Goal: Check status: Check status

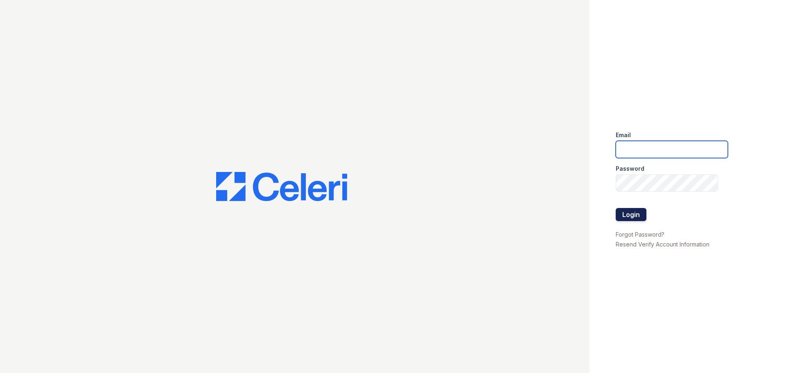
type input "[EMAIL_ADDRESS][DOMAIN_NAME]"
click at [636, 215] on button "Login" at bounding box center [630, 214] width 31 height 13
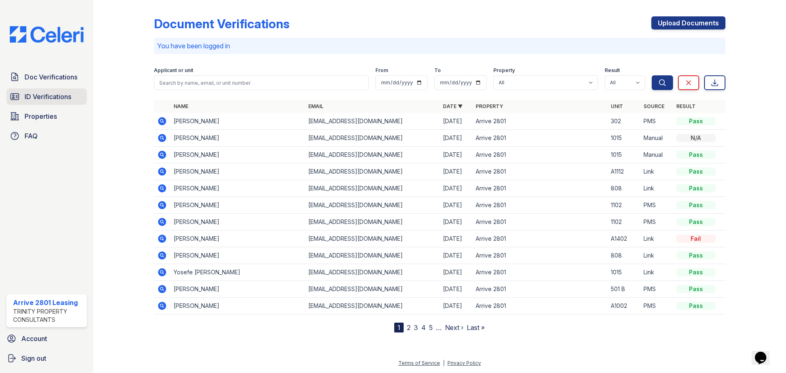
click at [44, 103] on link "ID Verifications" at bounding box center [47, 96] width 80 height 16
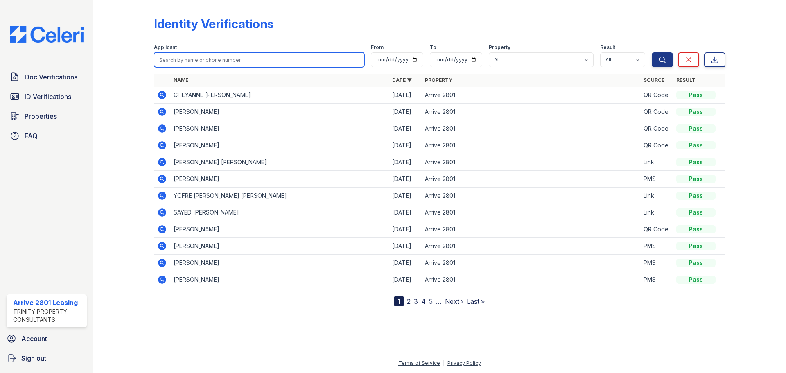
click at [219, 56] on input "search" at bounding box center [259, 59] width 210 height 15
type input "nuh"
click at [651, 52] on button "Search" at bounding box center [661, 59] width 21 height 15
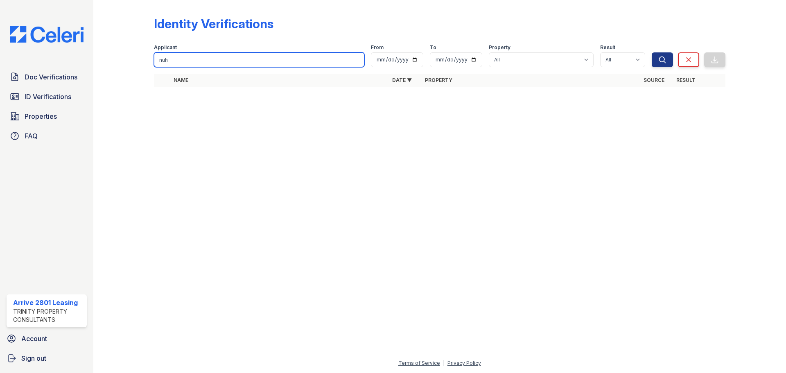
drag, startPoint x: 218, startPoint y: 64, endPoint x: 150, endPoint y: 69, distance: 68.1
click at [150, 69] on div "Identity Verifications Filter Applicant nuh From To Property All Arrive 2801 Re…" at bounding box center [439, 54] width 666 height 108
type input "kisa"
click at [651, 52] on button "Search" at bounding box center [661, 59] width 21 height 15
